Goal: Transaction & Acquisition: Purchase product/service

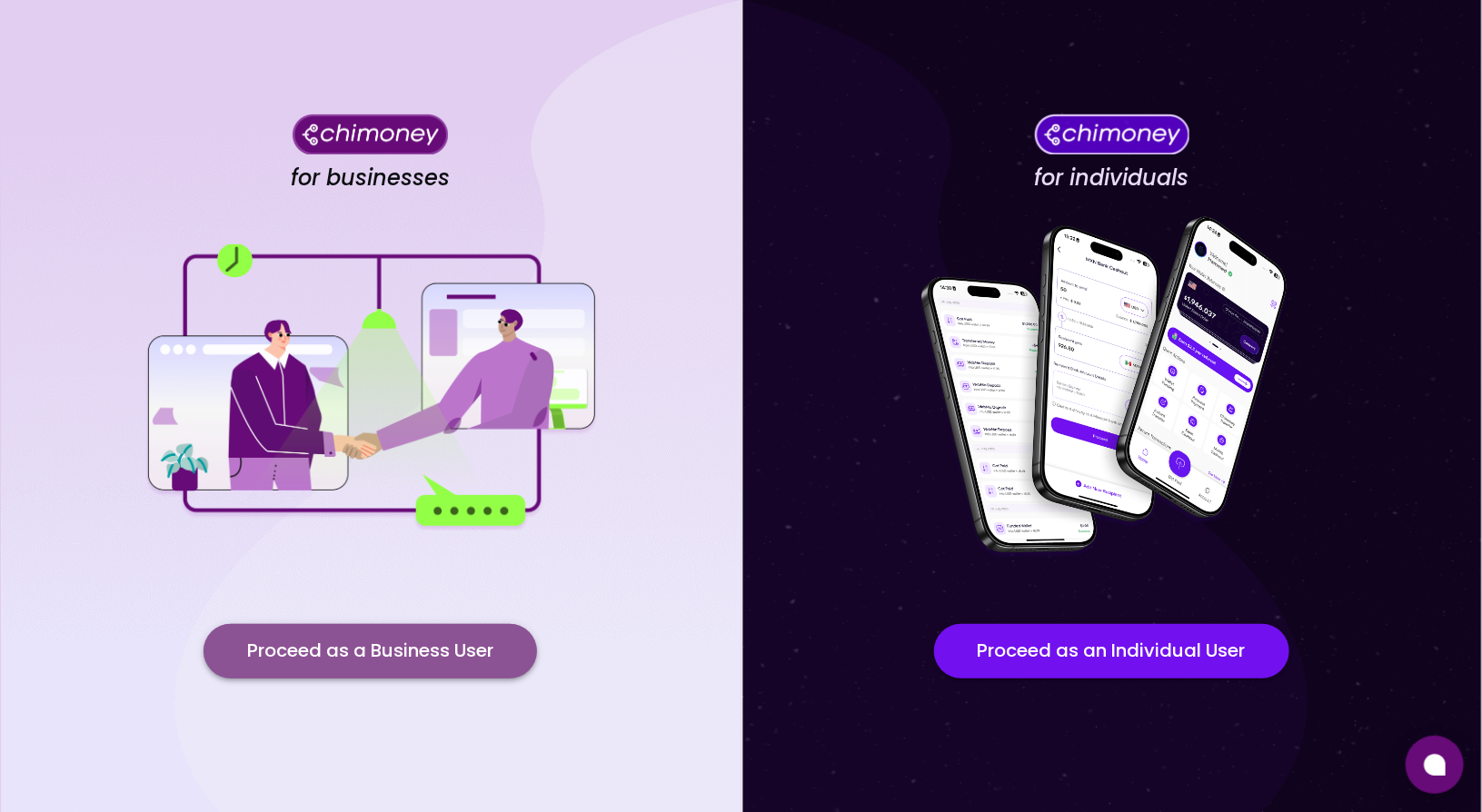
click at [317, 646] on button "Proceed as a Business User" at bounding box center [370, 651] width 333 height 54
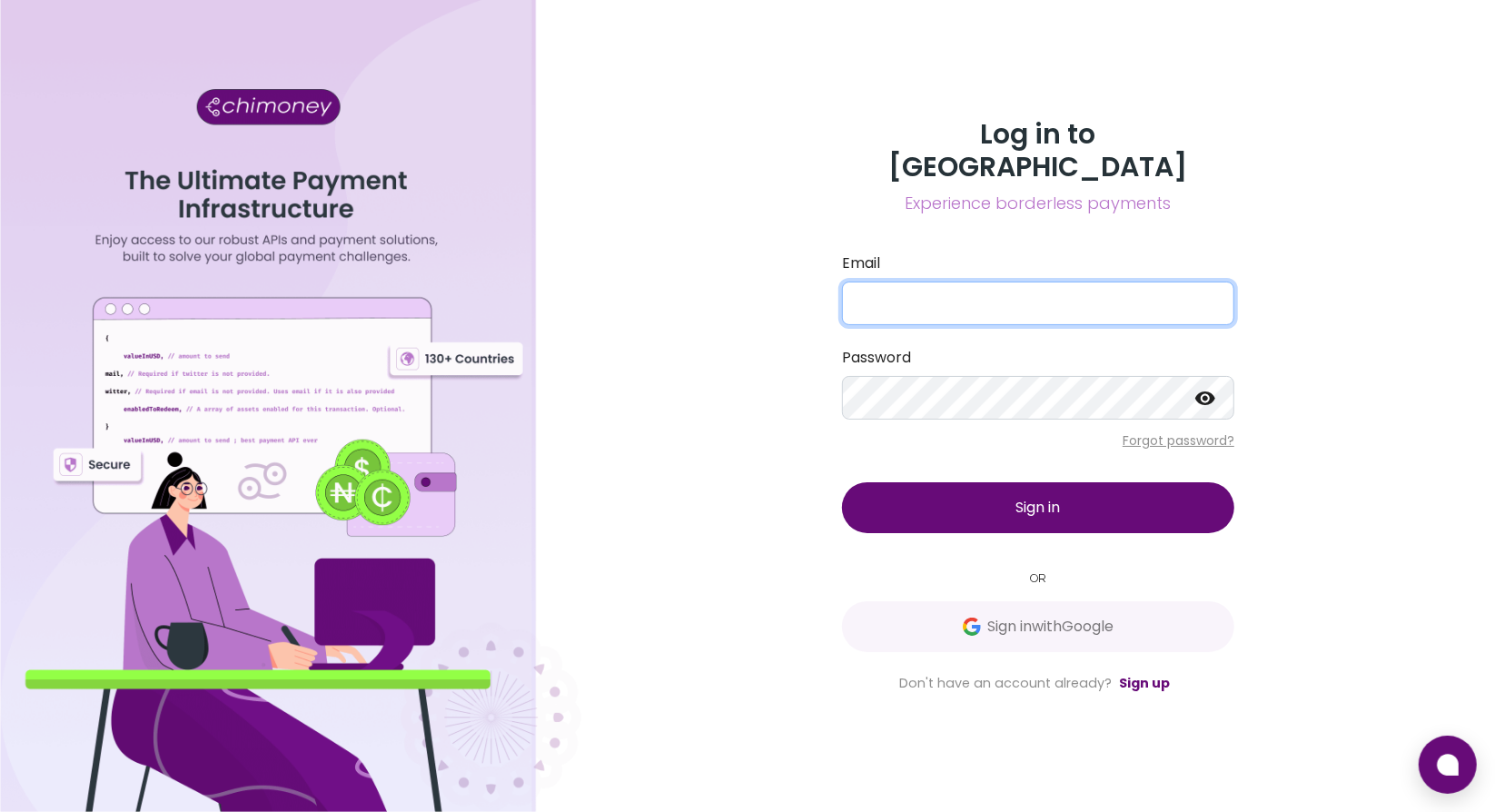
type input "yusra@goodwall.org"
click at [952, 490] on button "Sign in" at bounding box center [1038, 508] width 392 height 51
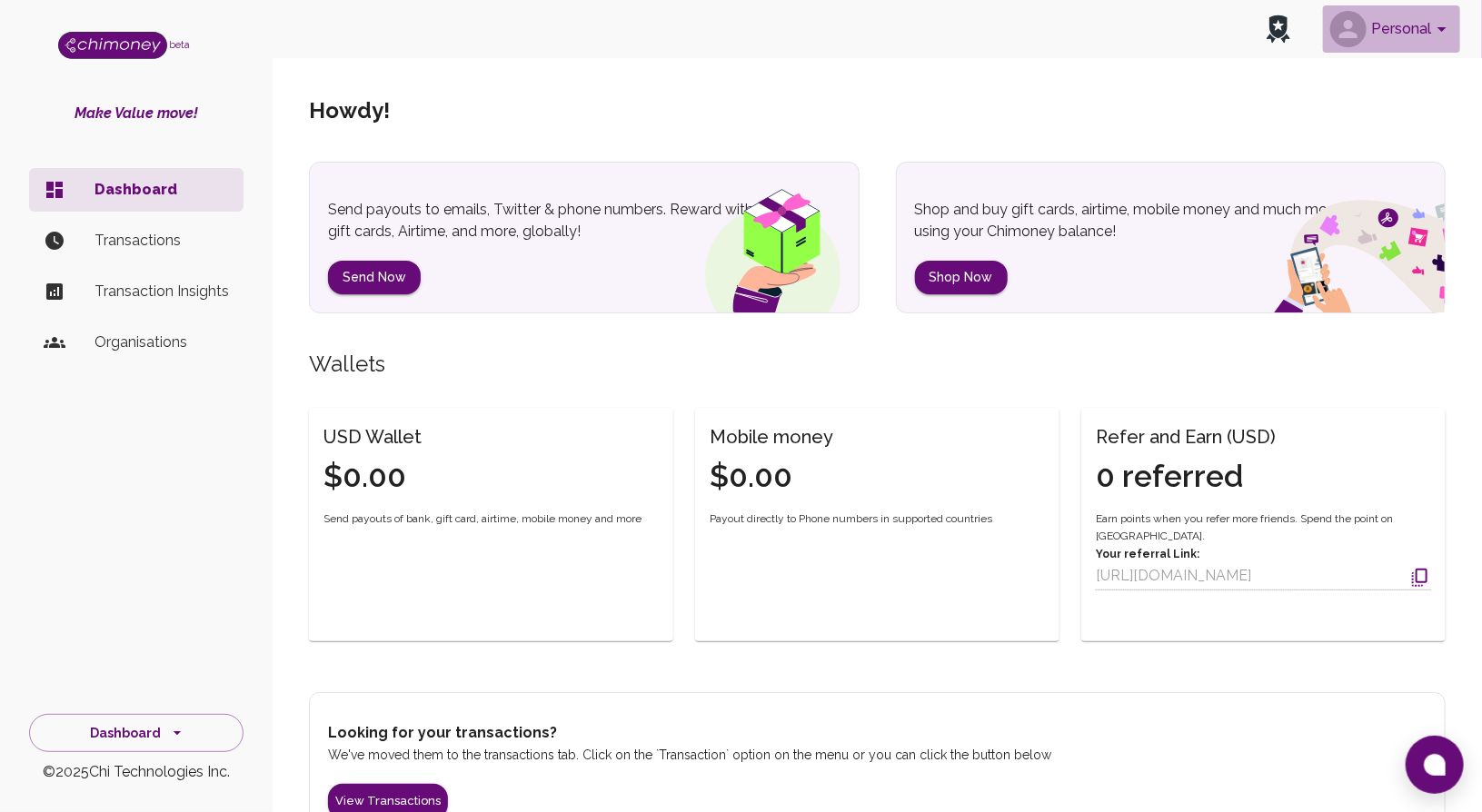
click at [1420, 32] on button "Personal" at bounding box center [1391, 29] width 137 height 47
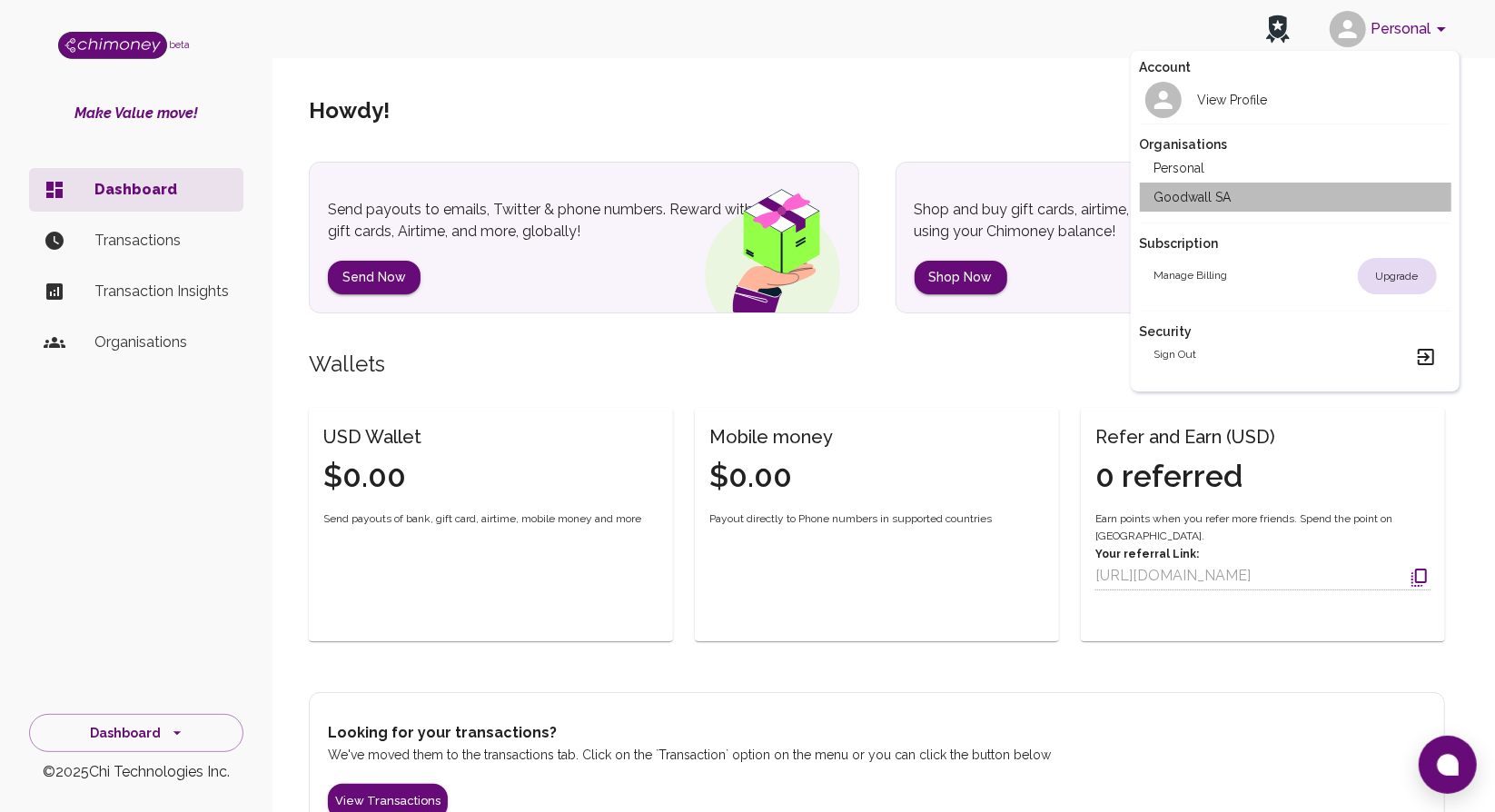
click at [1211, 199] on li "Goodwall SA" at bounding box center [1295, 197] width 312 height 29
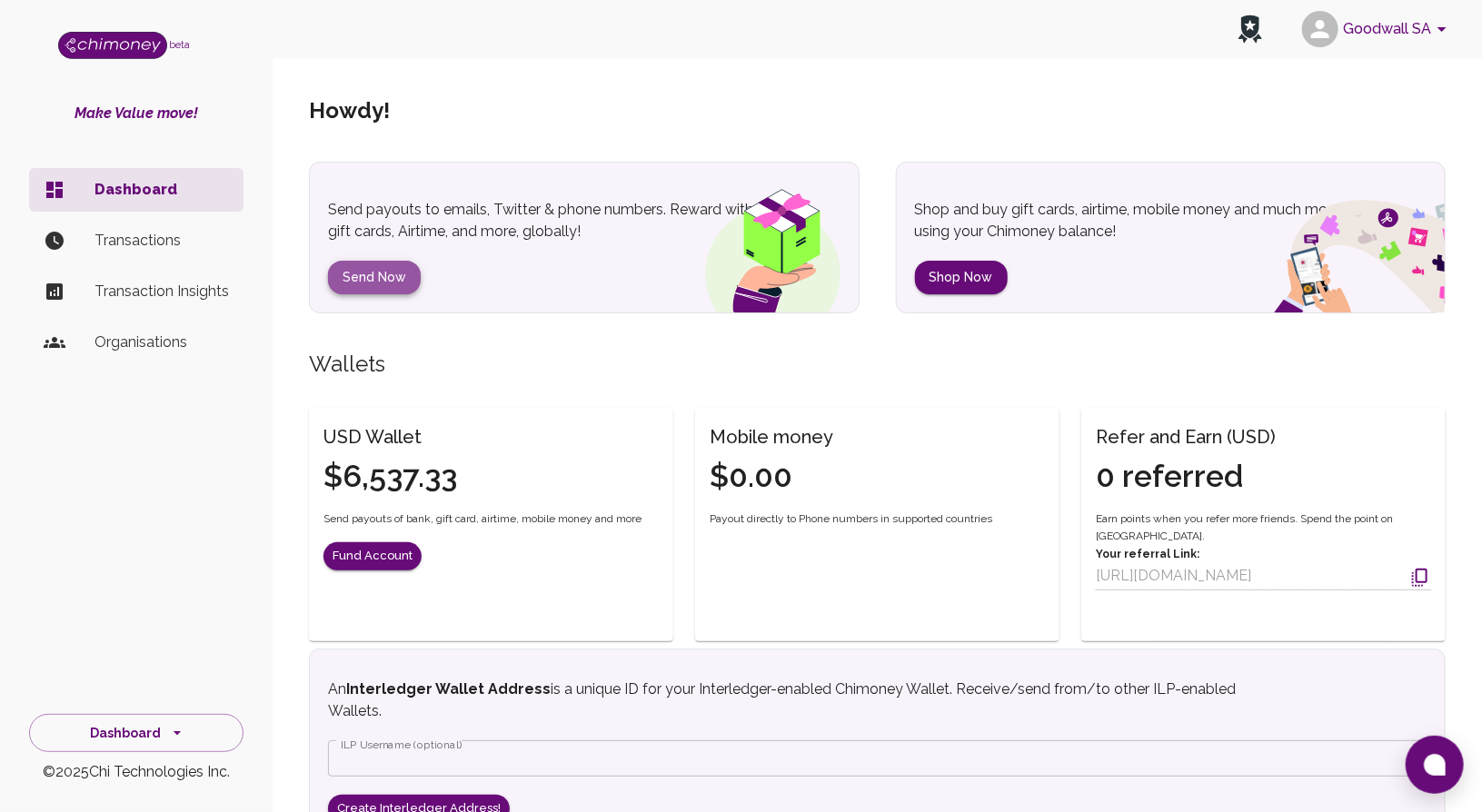
click at [372, 273] on button "Send Now" at bounding box center [374, 277] width 93 height 34
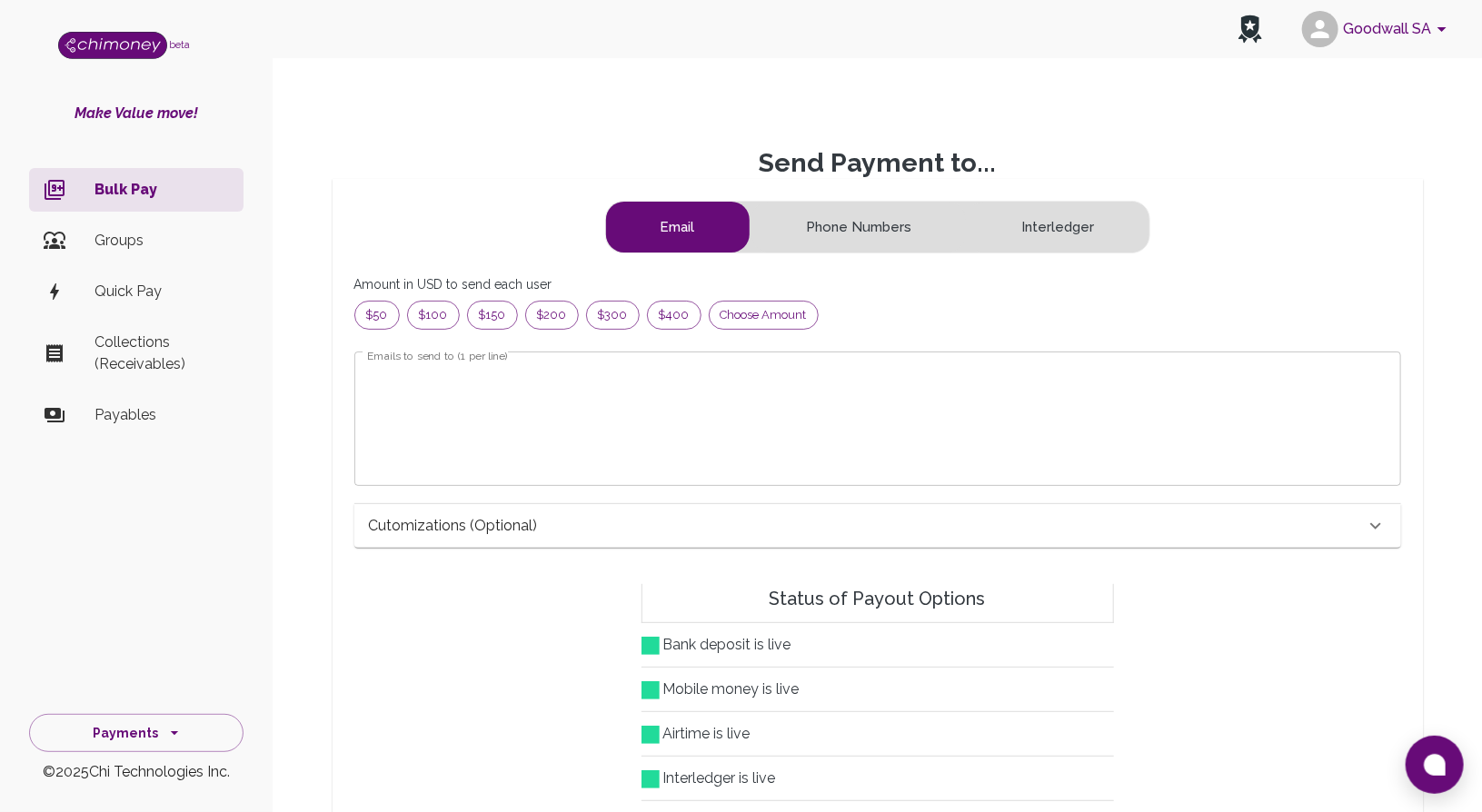
scroll to position [221, 1003]
click at [452, 422] on textarea "Emails to send to (1 per line)" at bounding box center [878, 418] width 1021 height 104
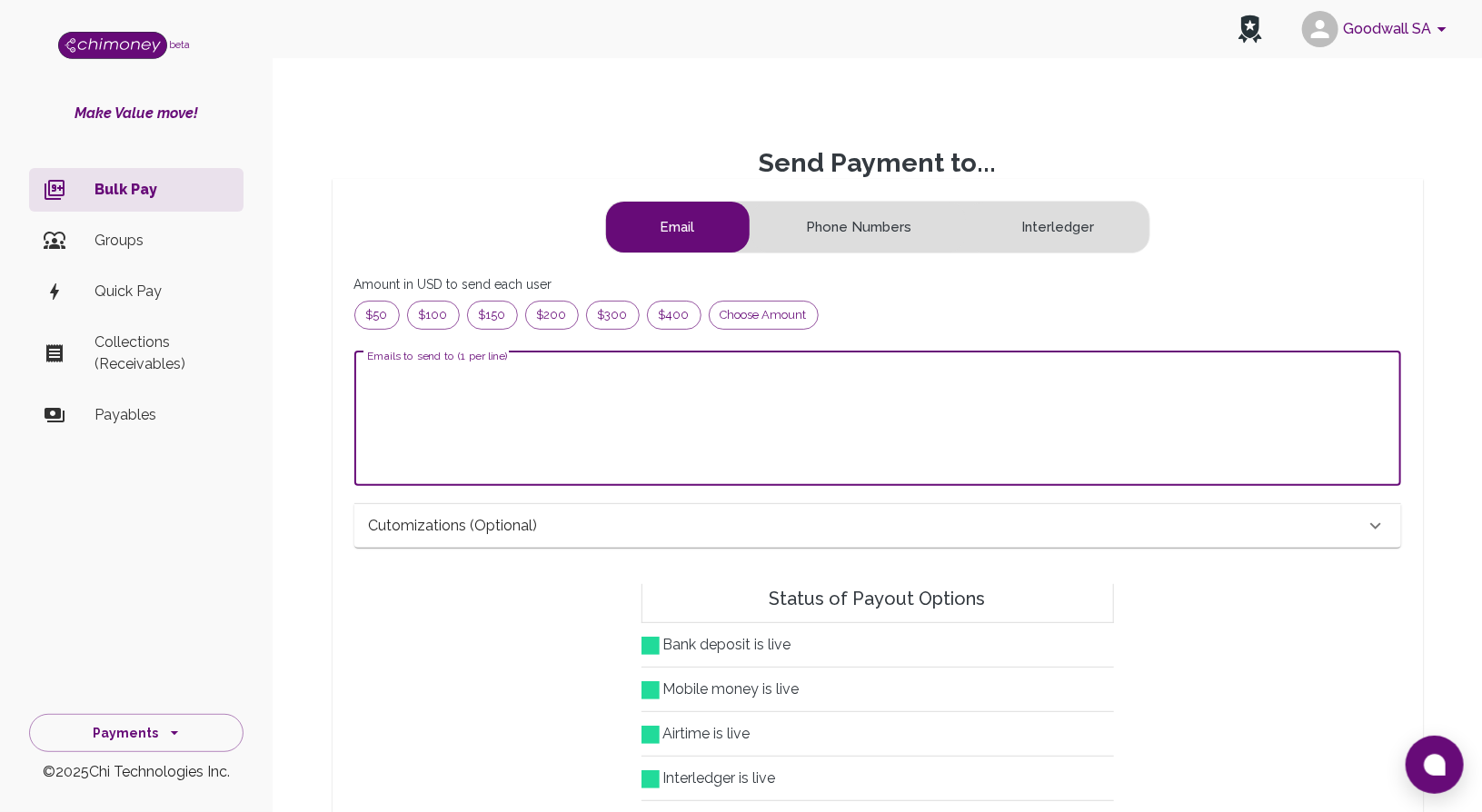
paste textarea "amina@goodwall.org bruna@goodwall.org elizabethsunday@goodwall.org fathima@good…"
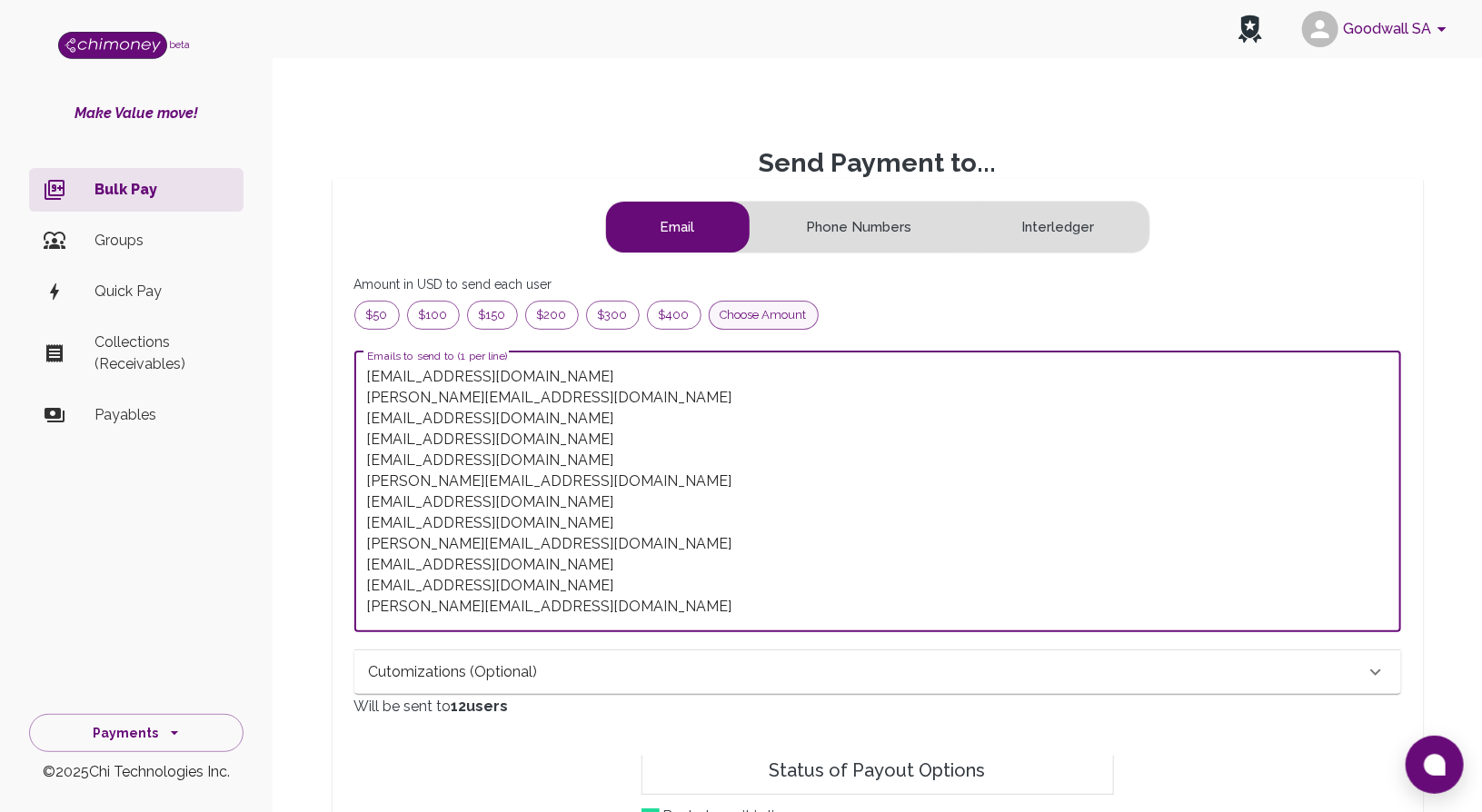
type textarea "amina@goodwall.org bruna@goodwall.org elizabethsunday@goodwall.org fathima@good…"
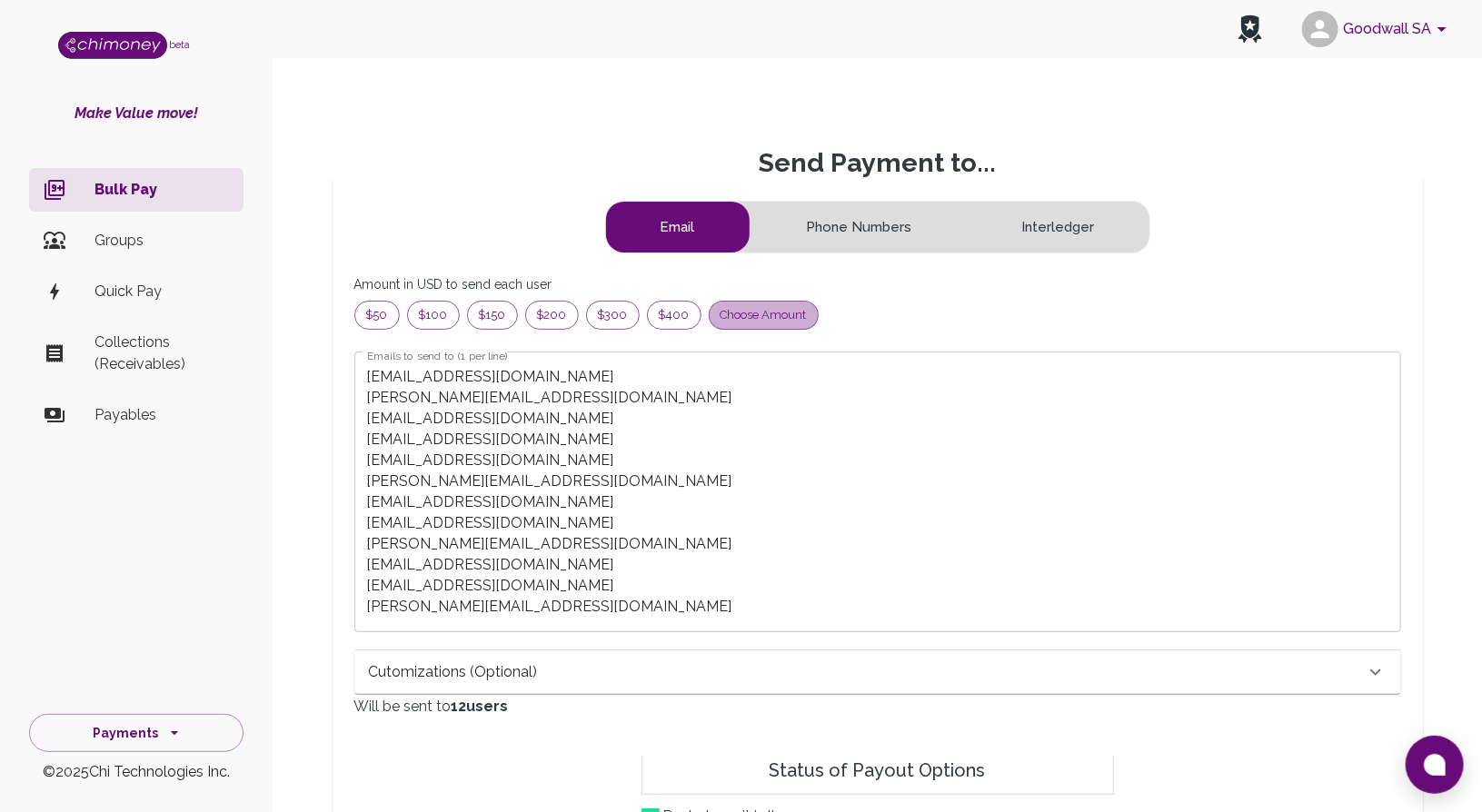
click at [738, 312] on span "Choose amount" at bounding box center [763, 315] width 108 height 18
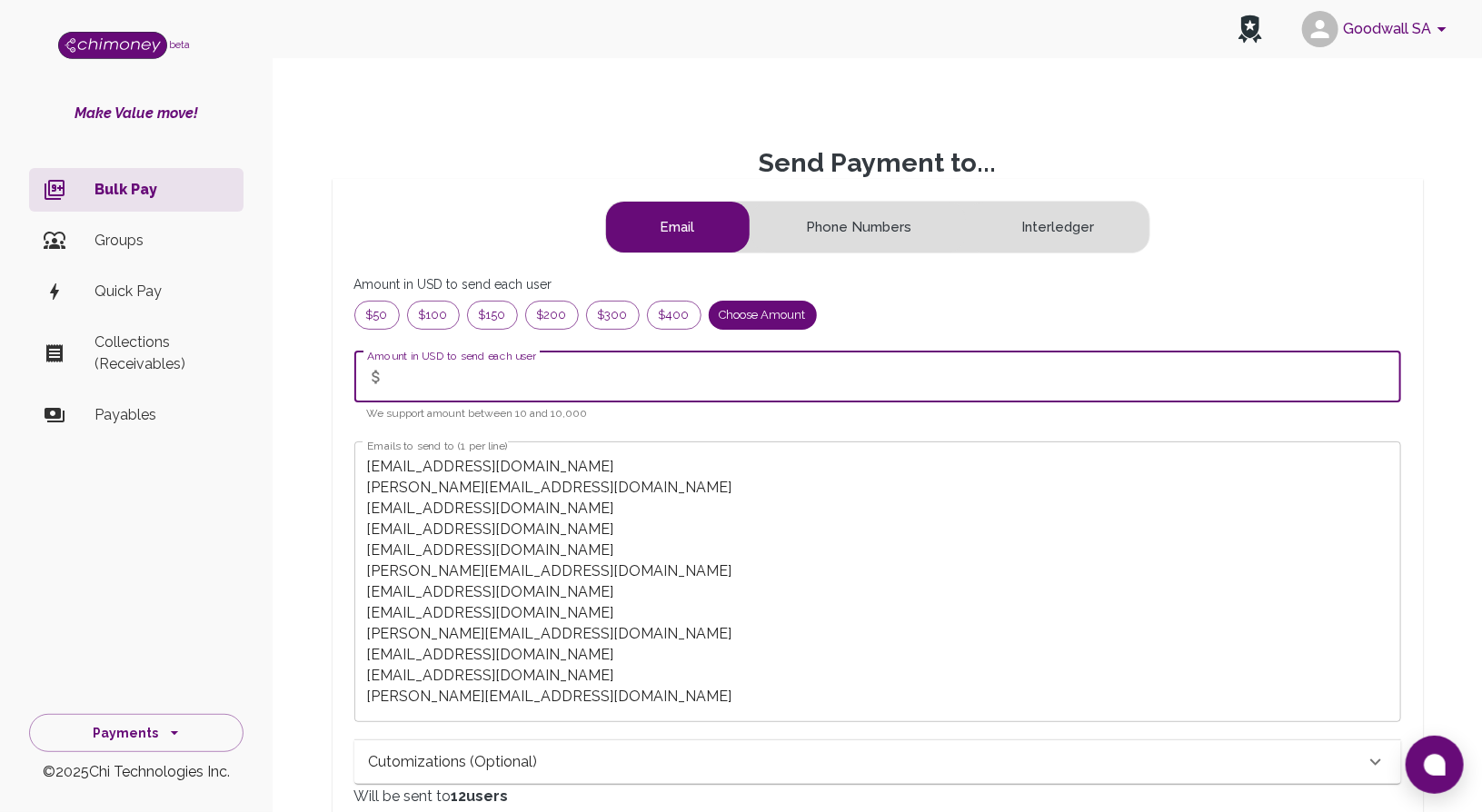
click at [415, 372] on input "Amount in USD to send each user" at bounding box center [897, 377] width 1009 height 51
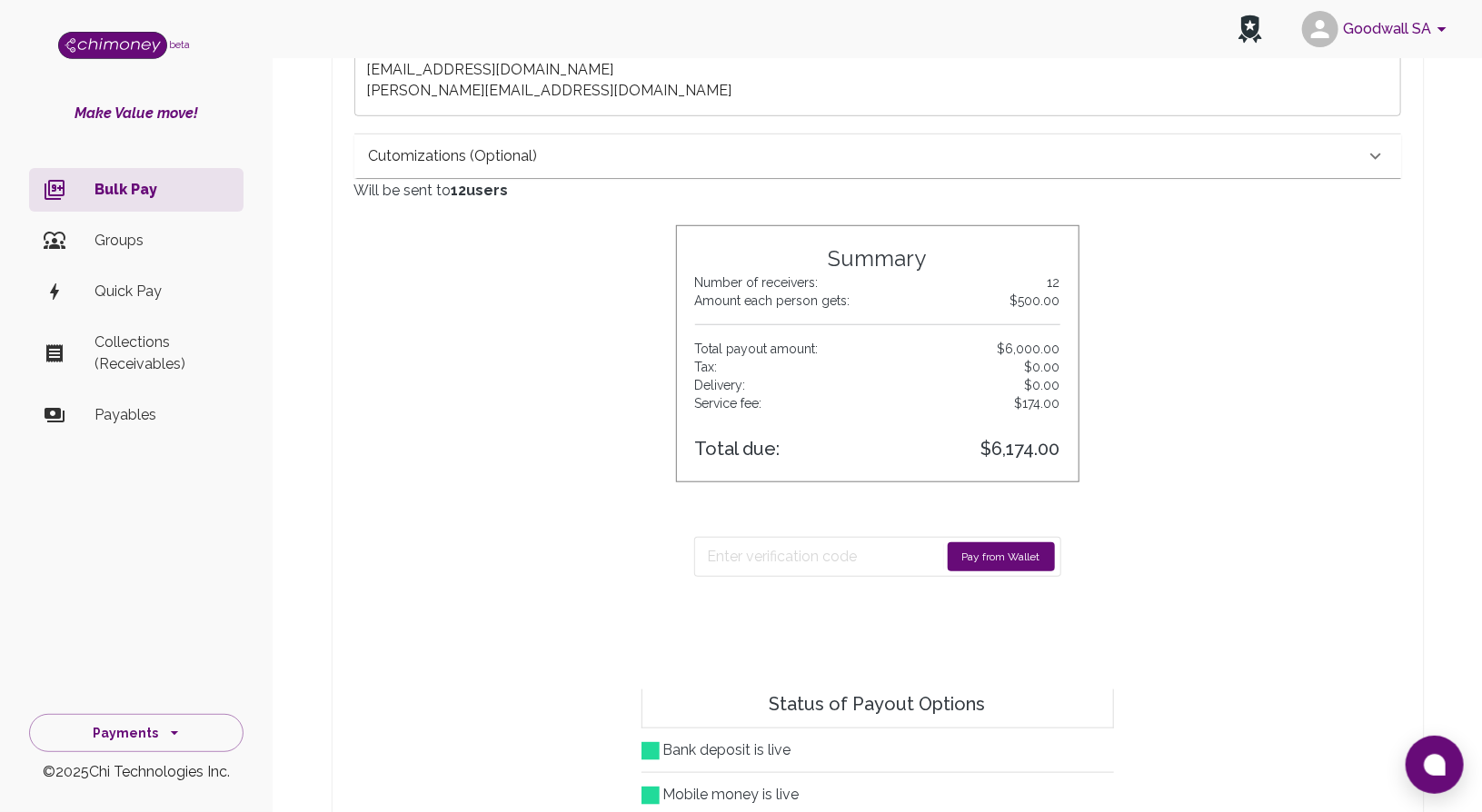
scroll to position [534, 0]
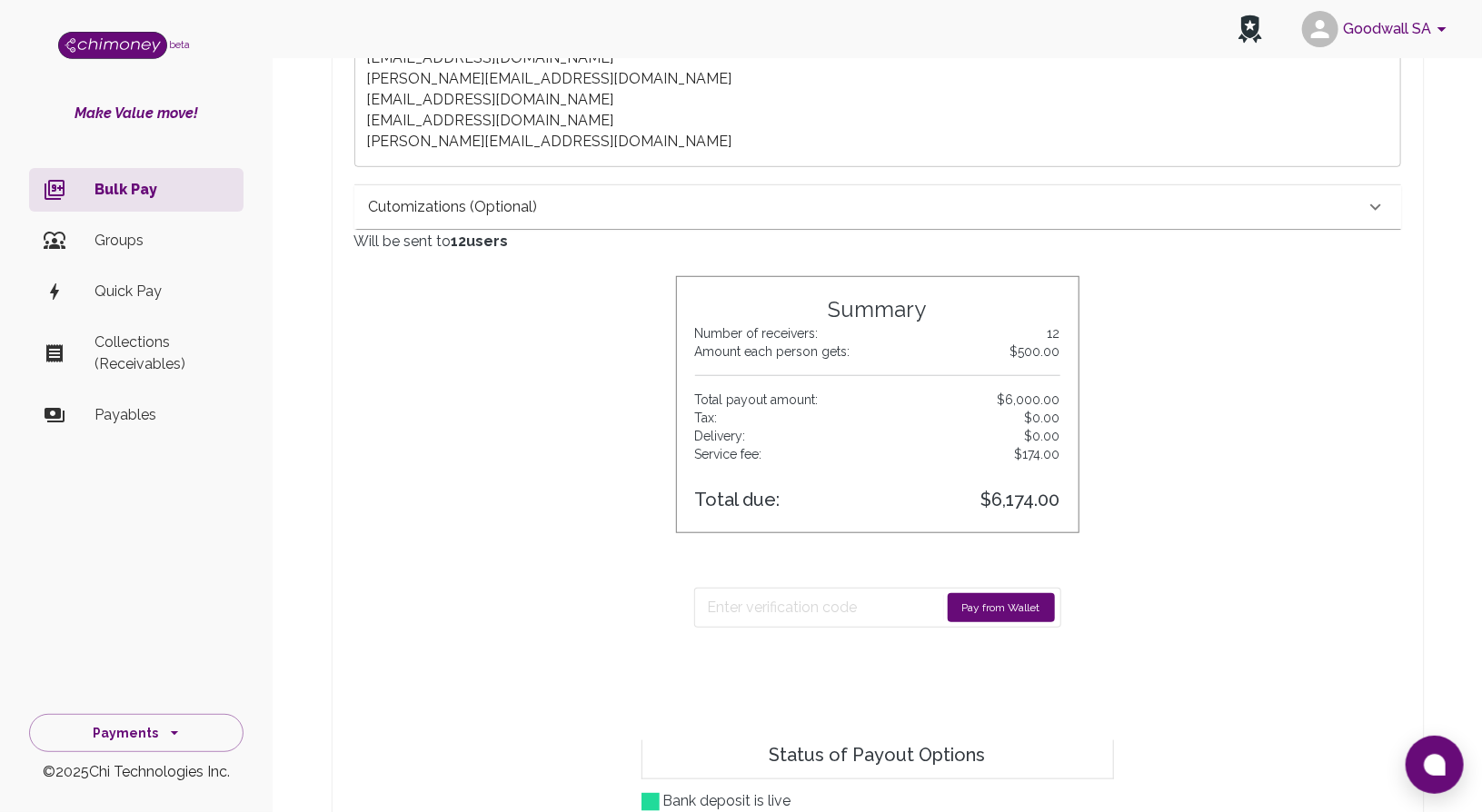
type input "500"
click at [840, 575] on div "Pay from Wallet" at bounding box center [878, 608] width 403 height 105
click at [1000, 611] on button "Pay from Wallet" at bounding box center [1001, 608] width 107 height 29
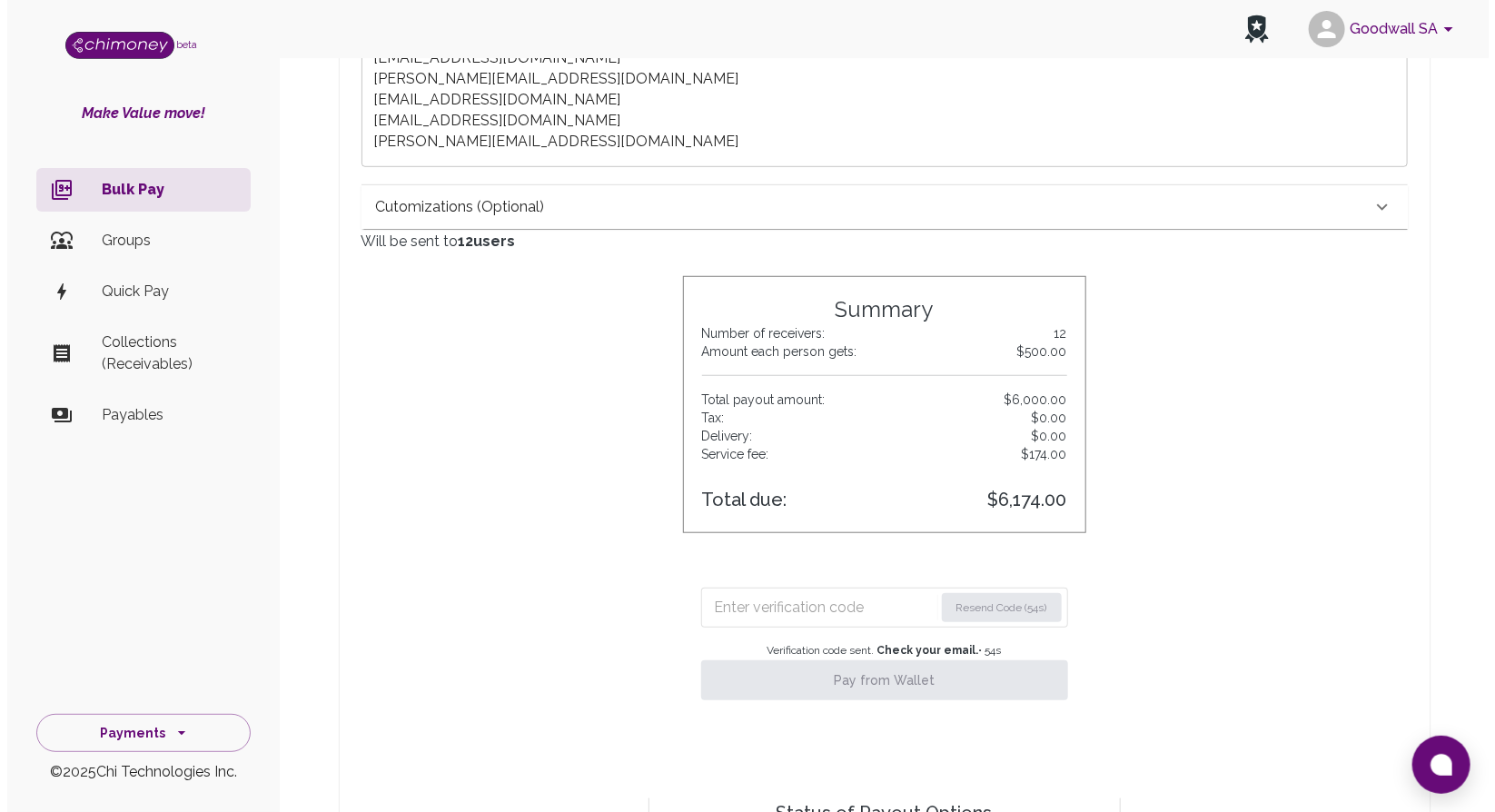
scroll to position [0, 0]
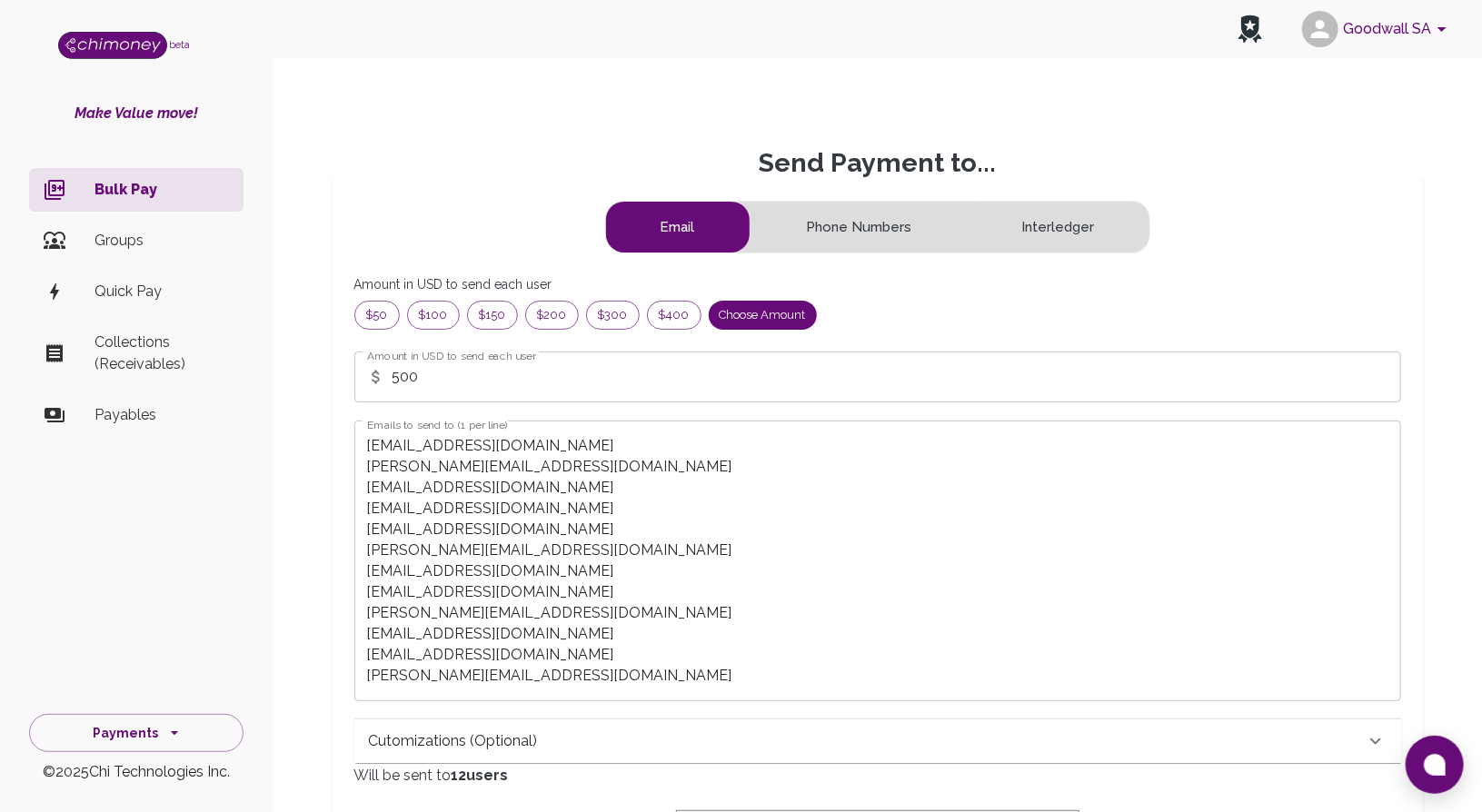
click at [136, 276] on li "Quick Pay" at bounding box center [136, 292] width 214 height 44
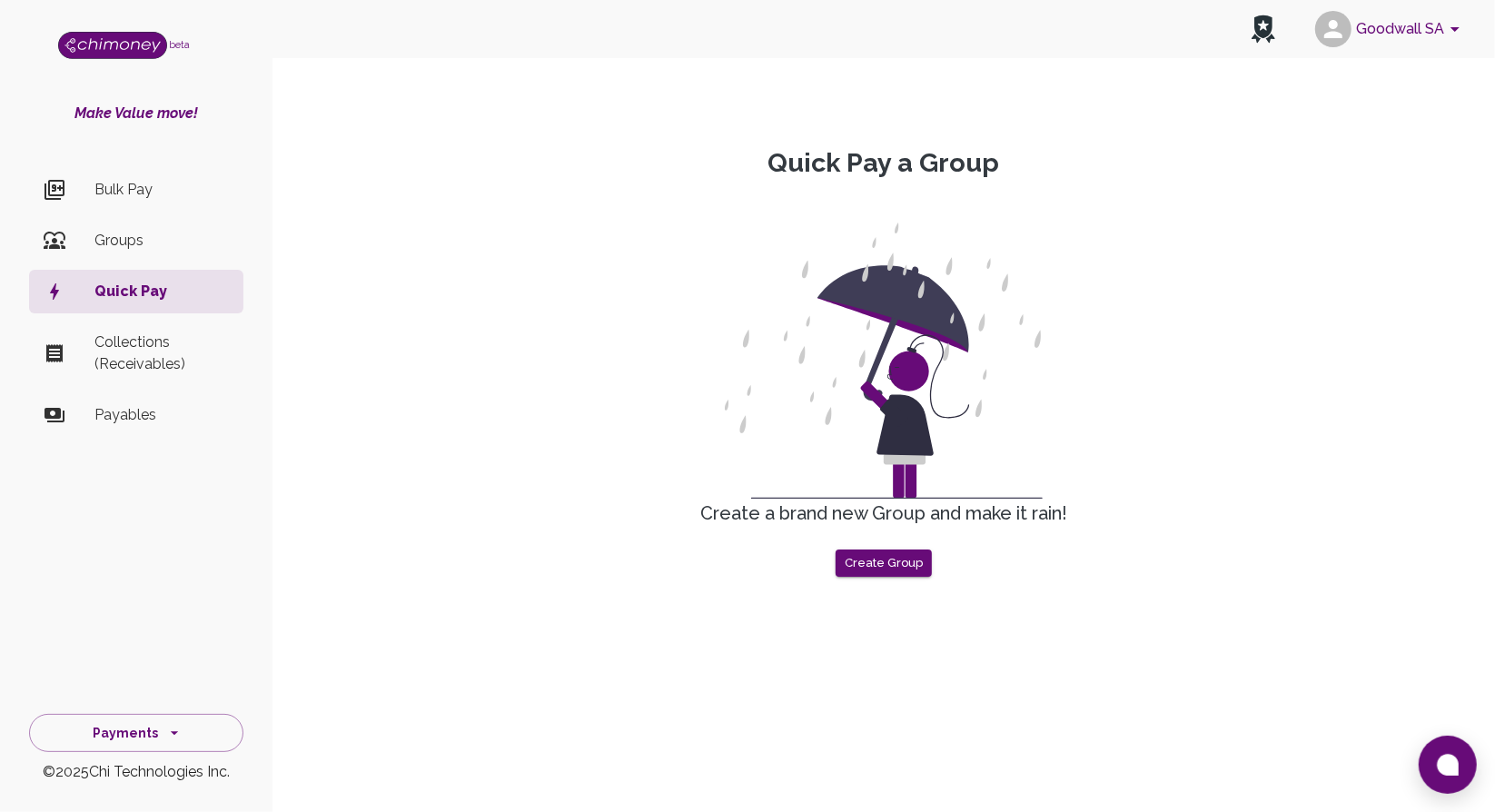
click at [124, 40] on img "side nav" at bounding box center [113, 45] width 109 height 27
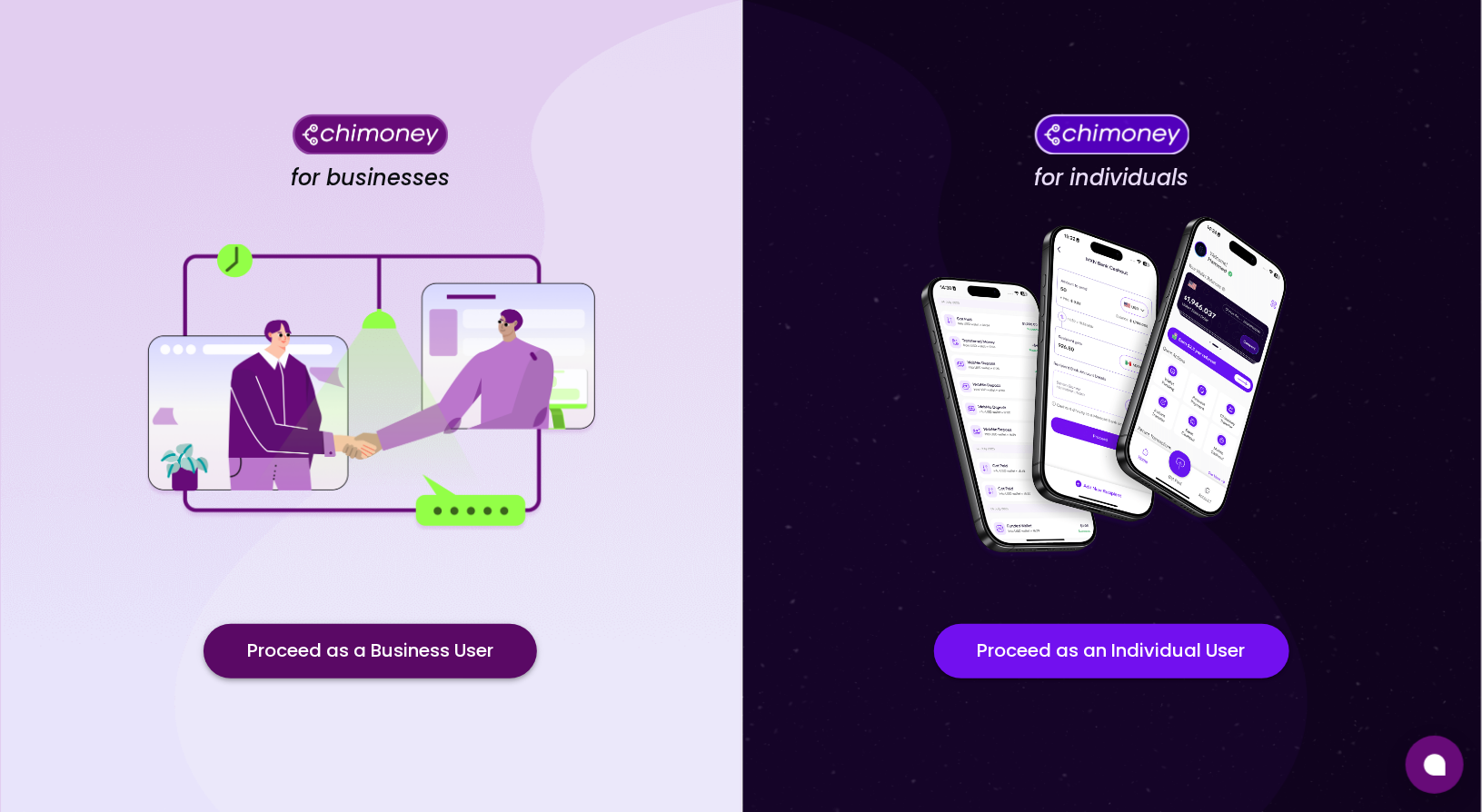
click at [351, 670] on button "Proceed as a Business User" at bounding box center [370, 651] width 333 height 54
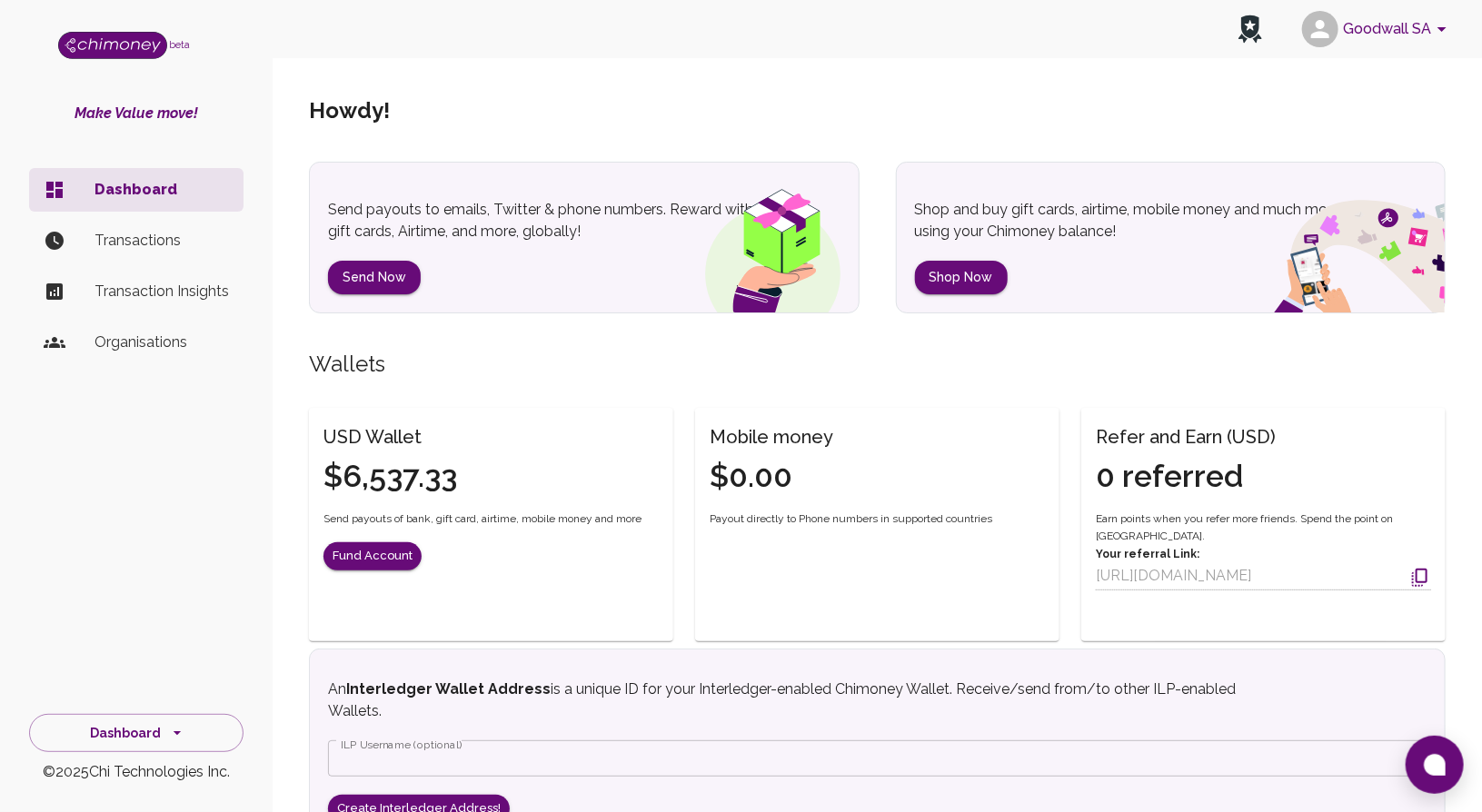
click at [129, 259] on li "Transactions" at bounding box center [136, 241] width 214 height 44
